Goal: Task Accomplishment & Management: Use online tool/utility

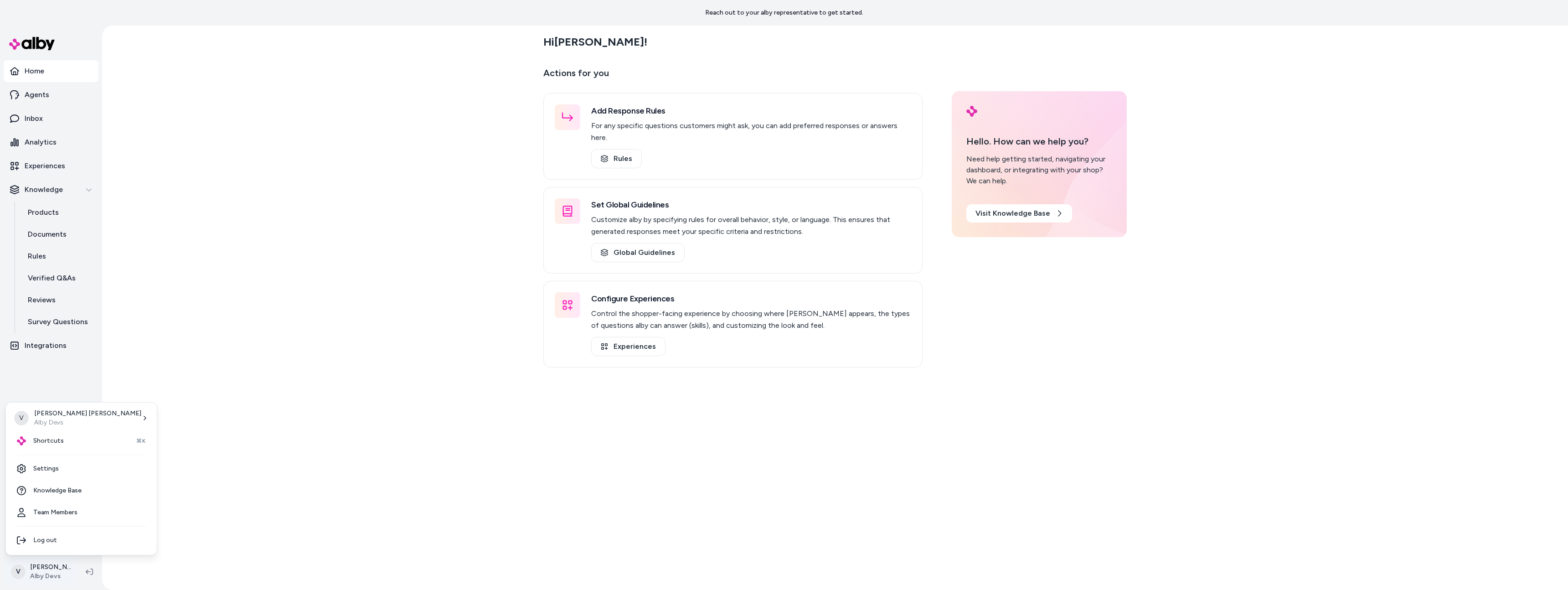
click at [24, 579] on html "Reach out to your alby representative to get started. Home Agents Inbox Analyti…" at bounding box center [784, 295] width 1568 height 590
click at [59, 444] on span "Shortcuts" at bounding box center [49, 441] width 30 height 9
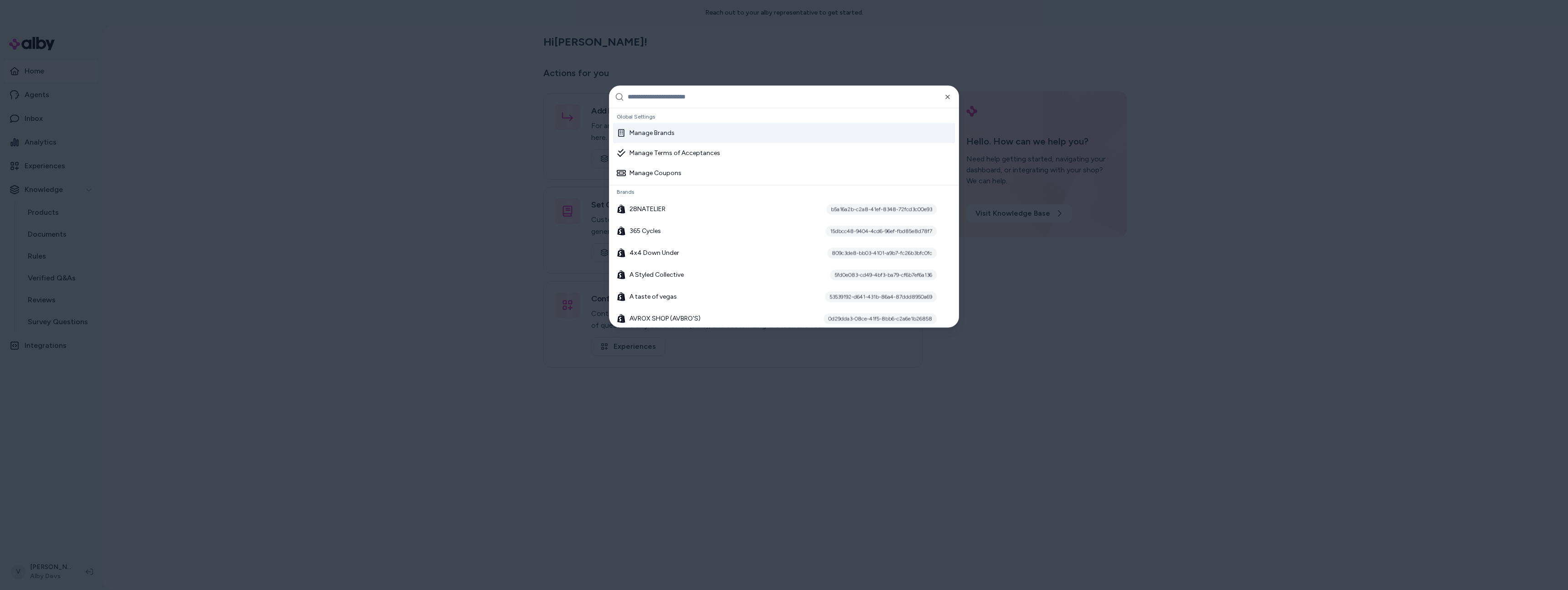
click at [694, 97] on input "text" at bounding box center [790, 97] width 326 height 22
click at [709, 102] on input "text" at bounding box center [790, 97] width 326 height 22
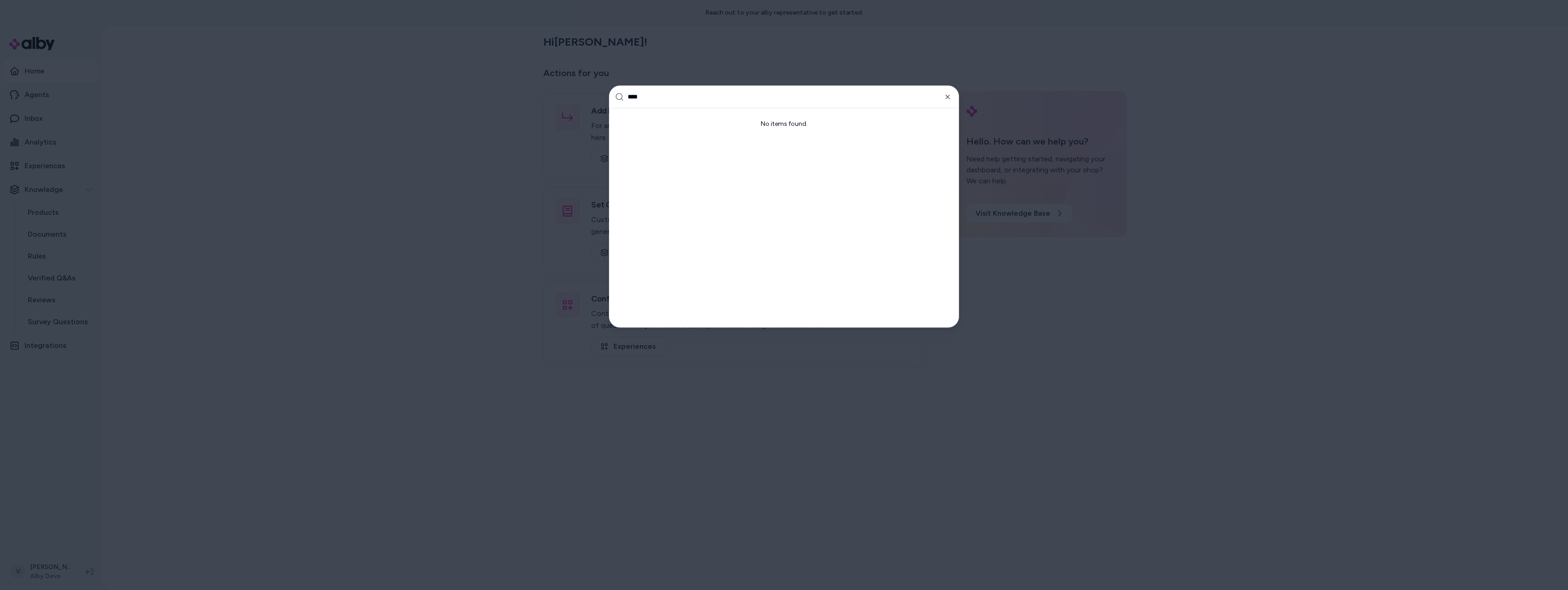
type input "*****"
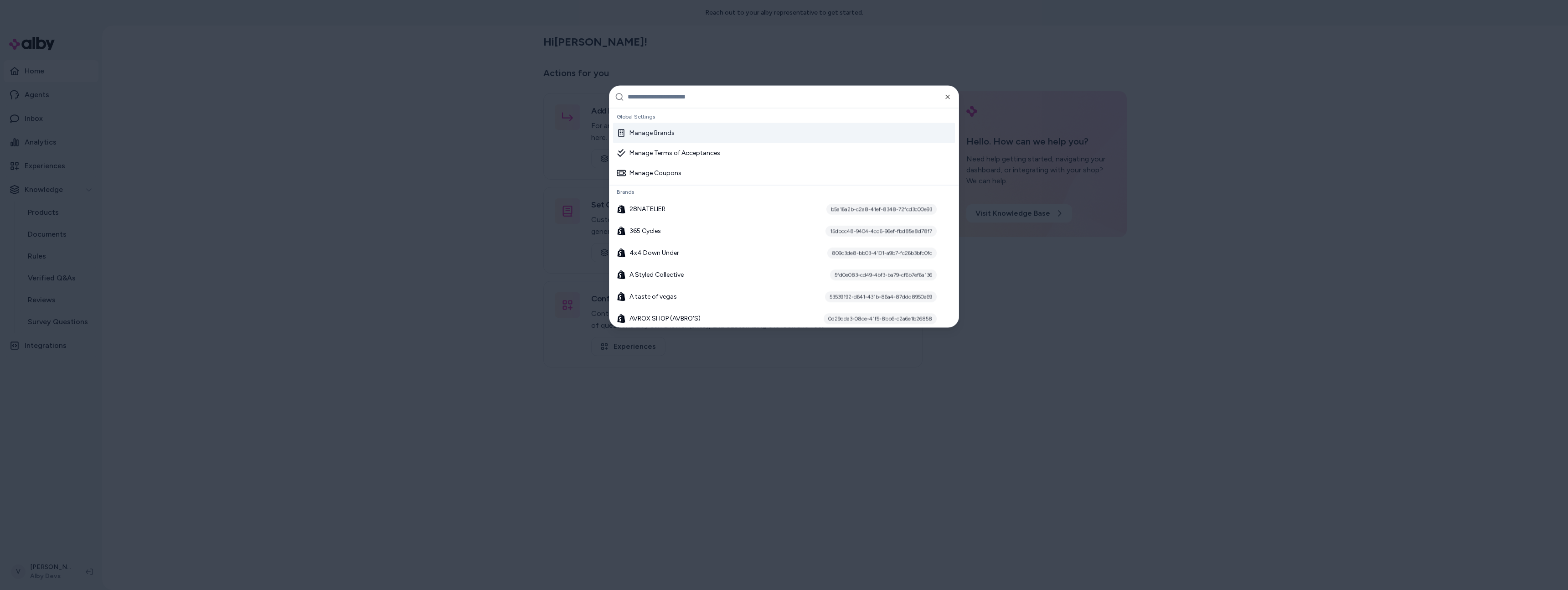
click at [371, 166] on div at bounding box center [784, 295] width 1568 height 590
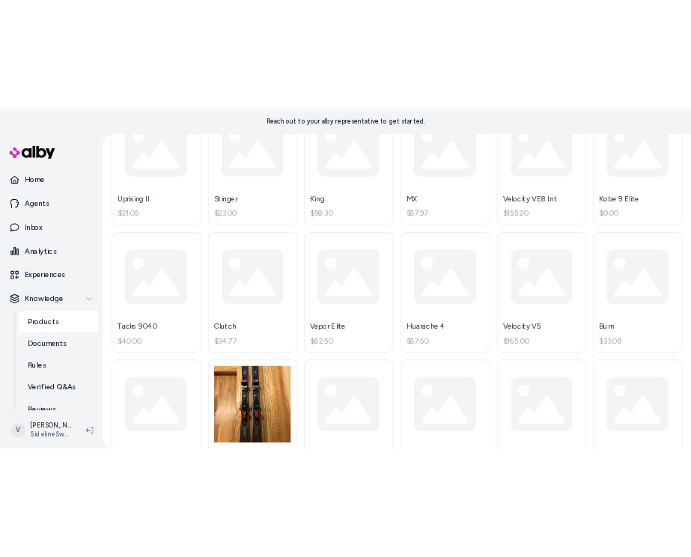
scroll to position [1888, 0]
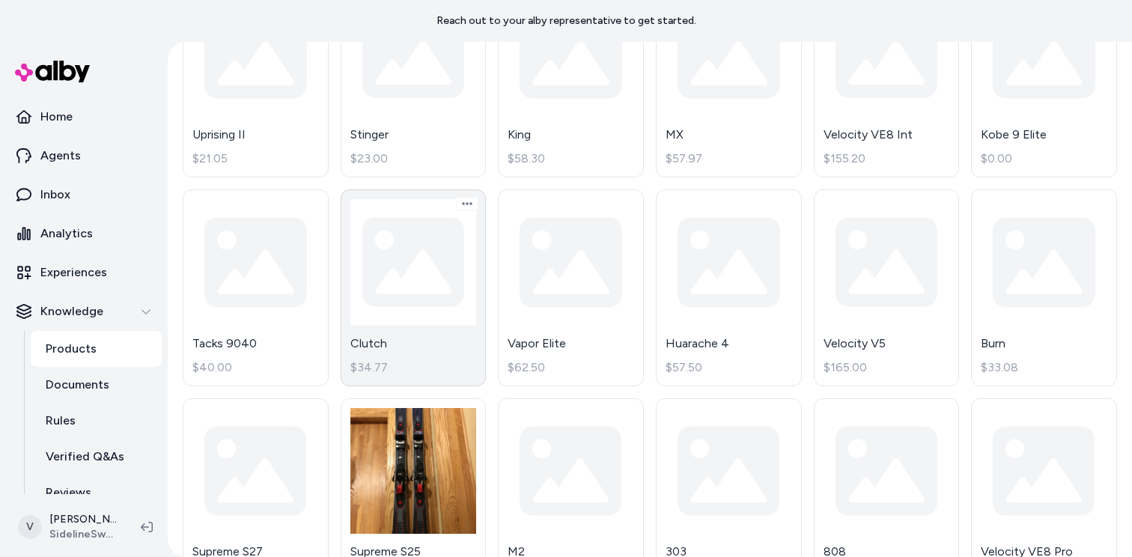
click at [419, 247] on link "Clutch $34.77" at bounding box center [414, 287] width 146 height 197
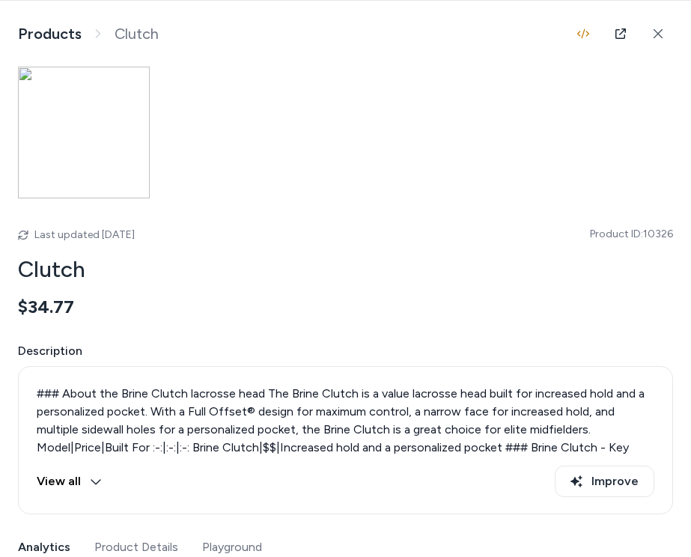
scroll to position [2701, 0]
click at [555, 133] on div "Last updated Oct 09, 2025 Product ID: 10326 Clutch $34.77" at bounding box center [345, 193] width 655 height 252
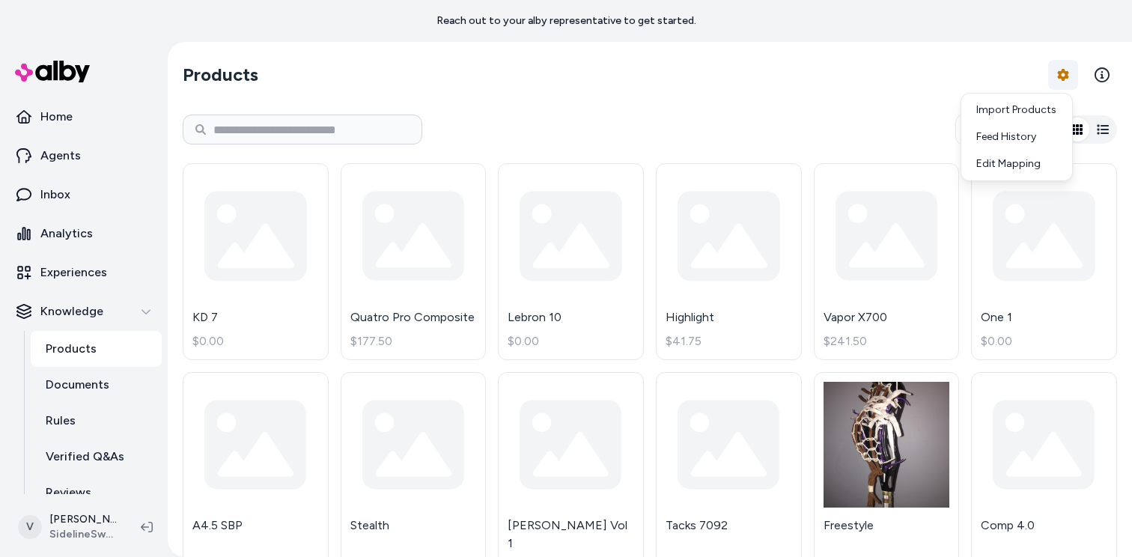
click at [1054, 76] on html "Reach out to your alby representative to get started. Home Agents Inbox Analyti…" at bounding box center [566, 278] width 1132 height 557
click at [1009, 162] on link "Edit Mapping" at bounding box center [1017, 164] width 105 height 27
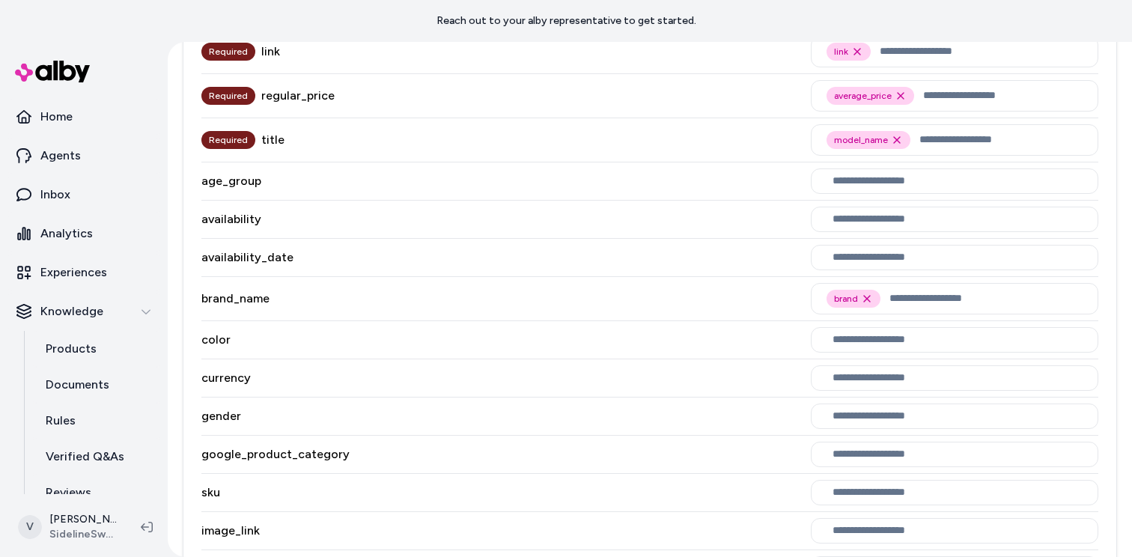
scroll to position [897, 0]
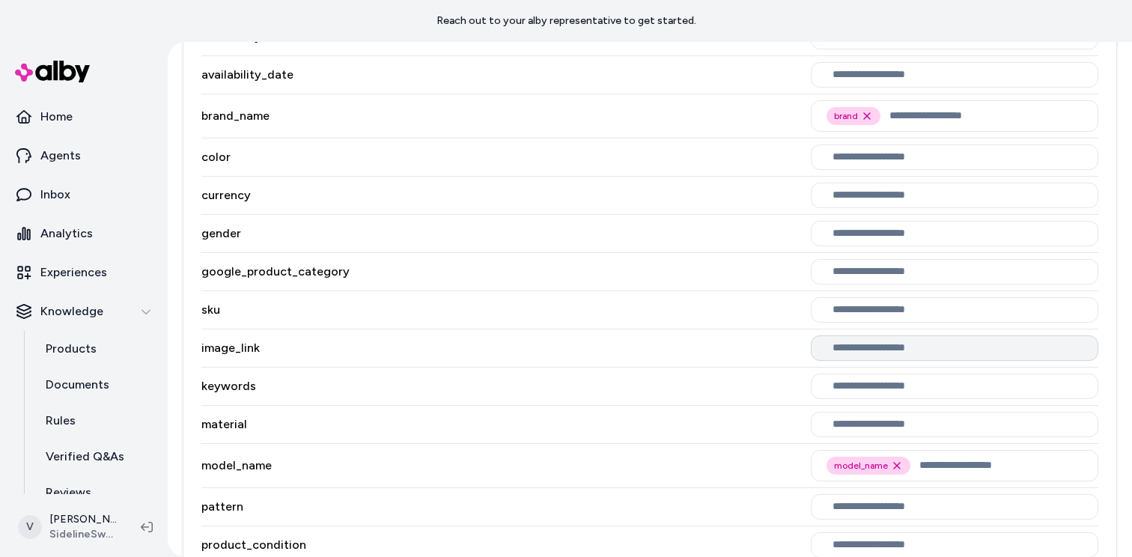
click at [839, 347] on input "text" at bounding box center [958, 348] width 250 height 12
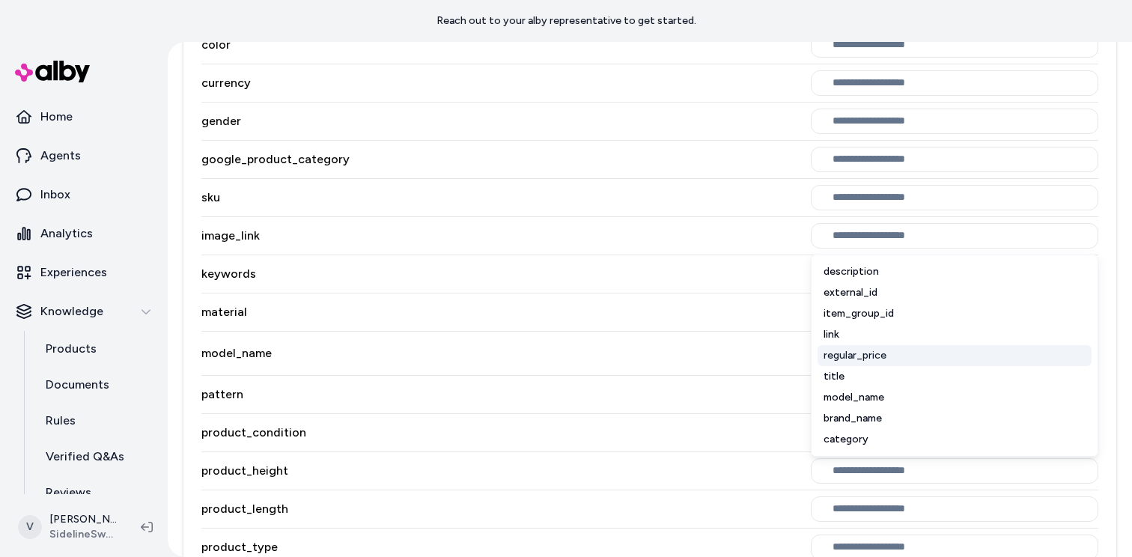
scroll to position [1010, 0]
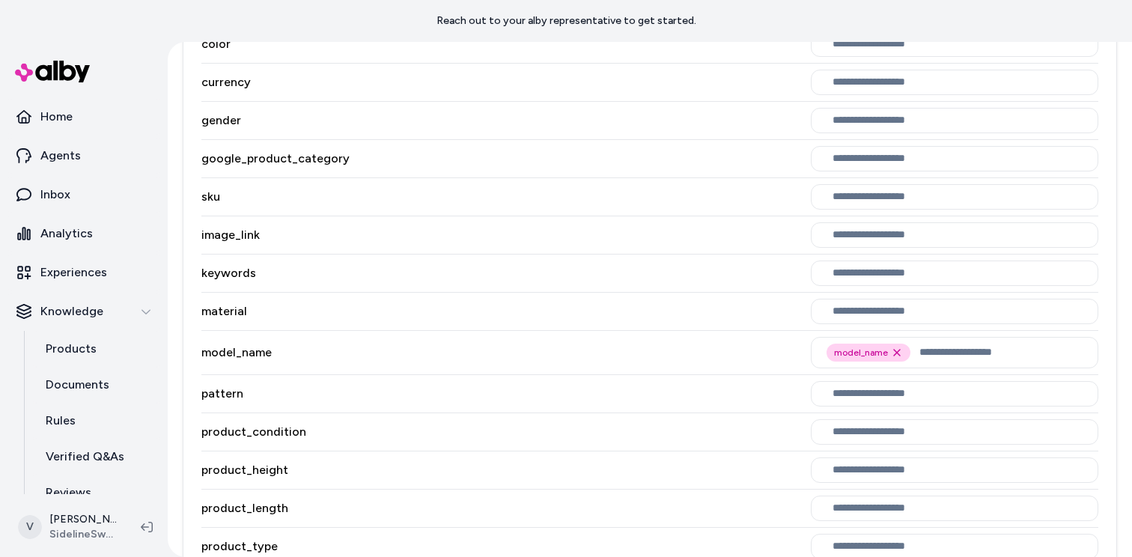
click at [431, 231] on div "image_link" at bounding box center [649, 235] width 897 height 38
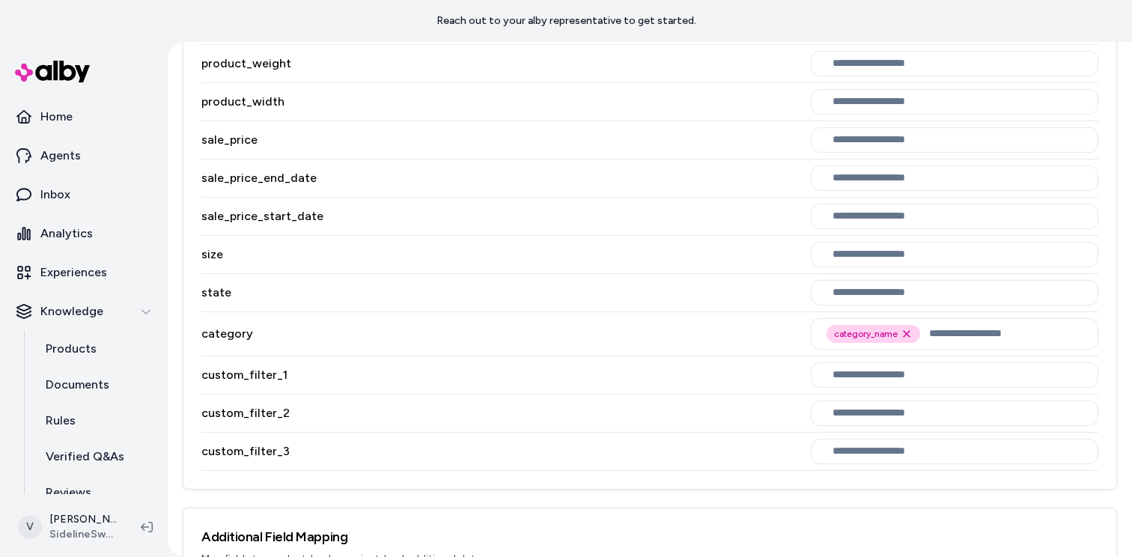
scroll to position [1534, 0]
